Goal: Find contact information: Find contact information

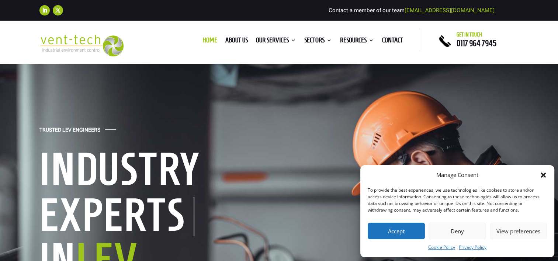
click at [403, 234] on button "Accept" at bounding box center [396, 231] width 57 height 17
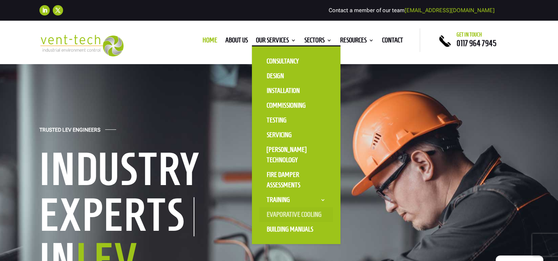
click at [279, 215] on link "Evaporative Cooling" at bounding box center [296, 214] width 74 height 15
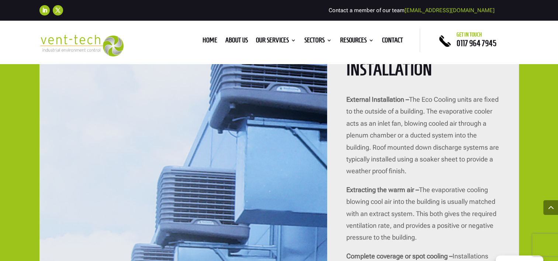
scroll to position [1327, 0]
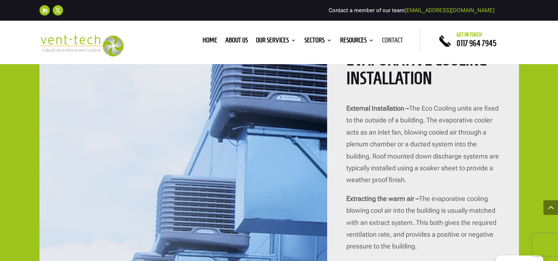
click at [395, 38] on link "Contact" at bounding box center [392, 42] width 21 height 8
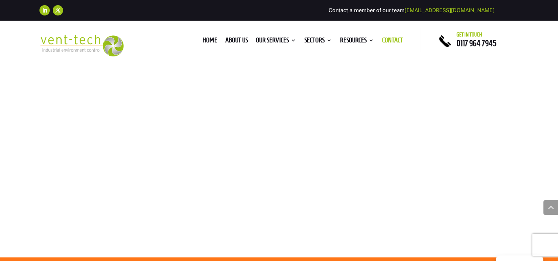
scroll to position [492, 0]
